Goal: Transaction & Acquisition: Download file/media

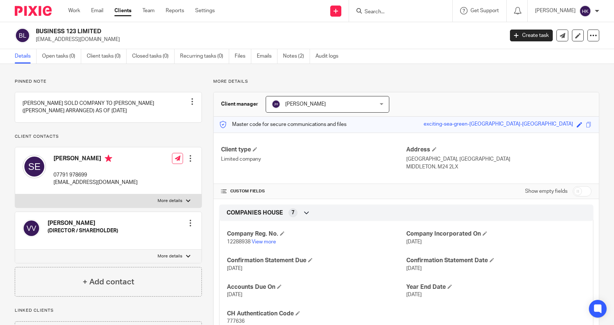
click at [371, 10] on input "Search" at bounding box center [397, 12] width 66 height 7
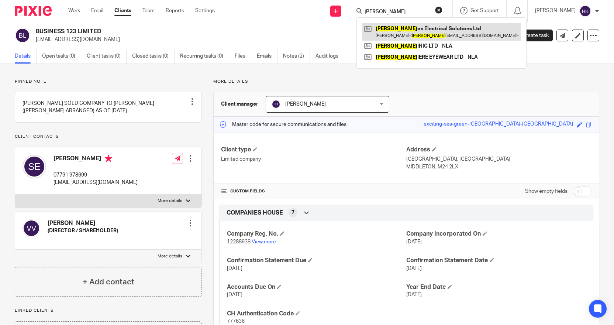
type input "[PERSON_NAME]"
click at [427, 27] on link at bounding box center [442, 31] width 158 height 17
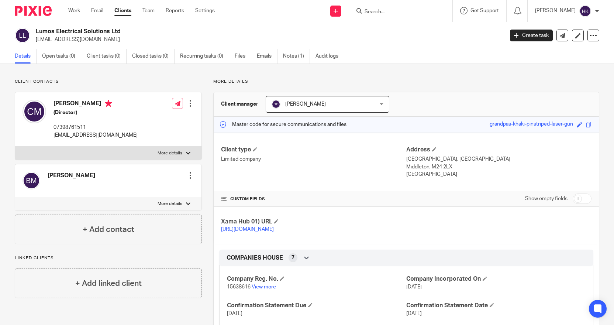
click at [373, 11] on input "Search" at bounding box center [397, 12] width 66 height 7
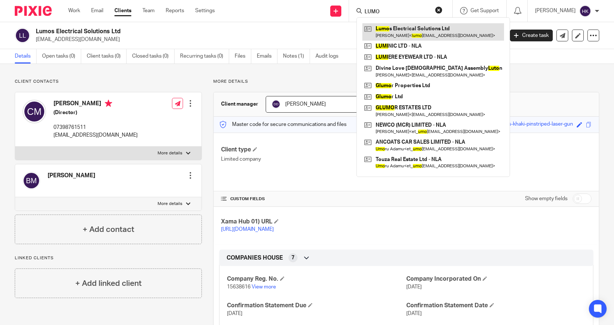
type input "LUMO"
click at [402, 33] on link at bounding box center [434, 31] width 142 height 17
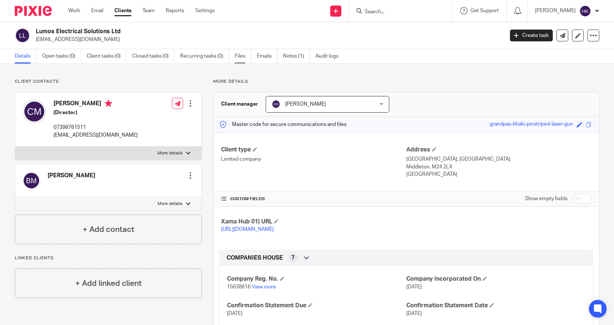
click at [239, 56] on link "Files" at bounding box center [243, 56] width 17 height 14
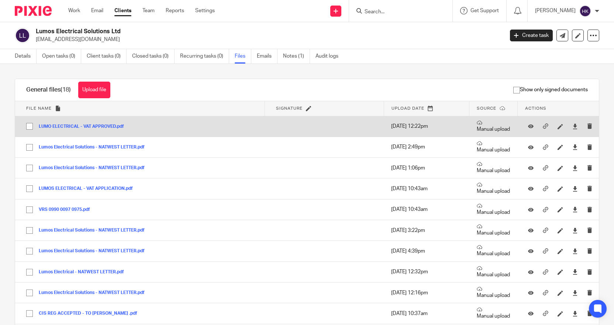
click at [104, 124] on button "LUMO ELECTRICAL - VAT APPROVED.pdf" at bounding box center [84, 126] width 91 height 5
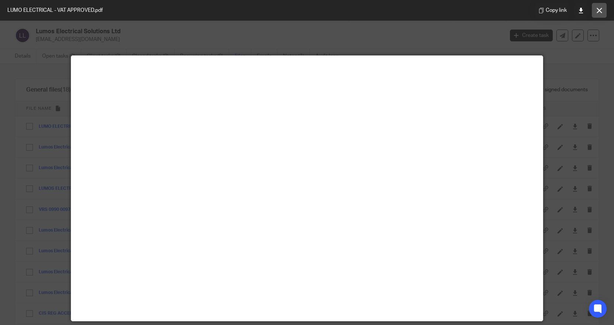
click at [602, 7] on button at bounding box center [599, 10] width 15 height 15
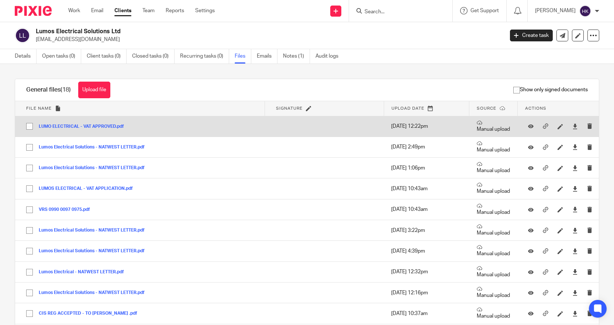
click at [27, 124] on input "checkbox" at bounding box center [30, 126] width 14 height 14
checkbox input "true"
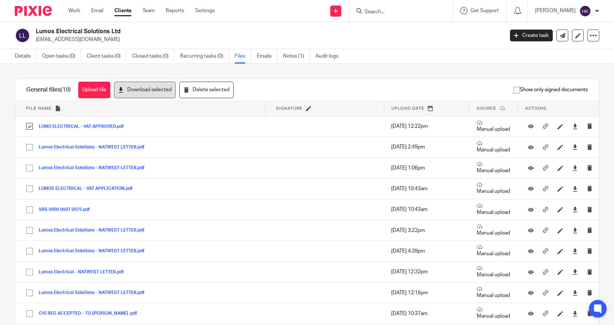
click at [159, 88] on button "Download selected" at bounding box center [145, 90] width 62 height 17
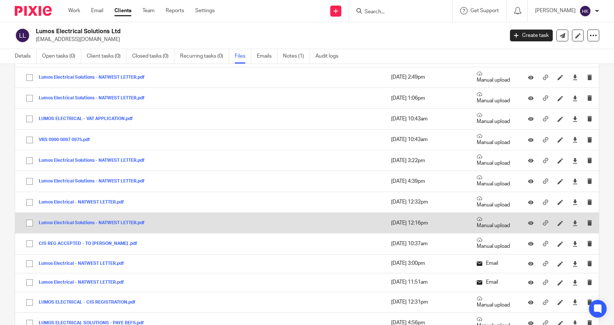
scroll to position [74, 0]
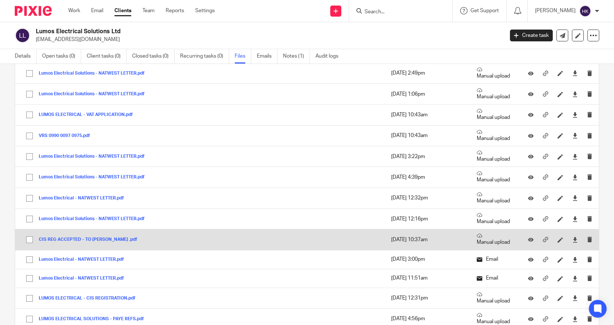
click at [101, 237] on button "CIS REG ACCEPTED - TO DANIEL .pdf" at bounding box center [91, 239] width 104 height 5
